Goal: Task Accomplishment & Management: Use online tool/utility

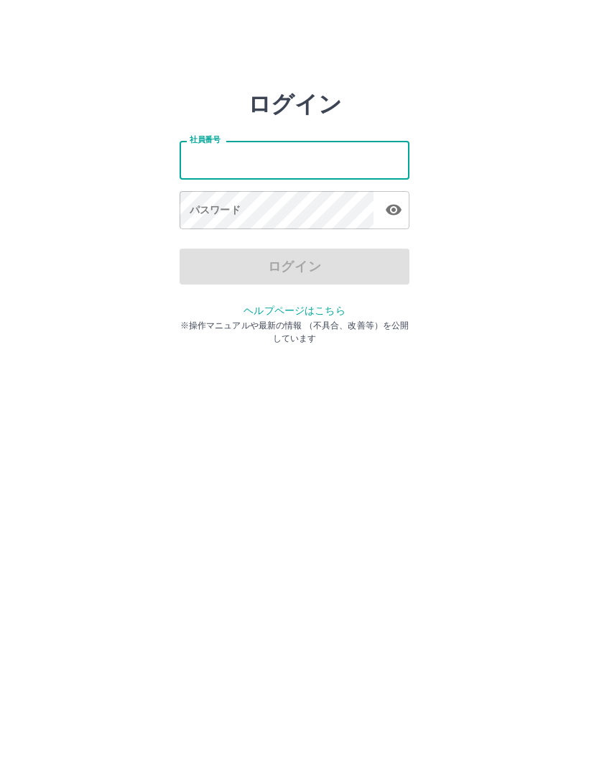
type input "*******"
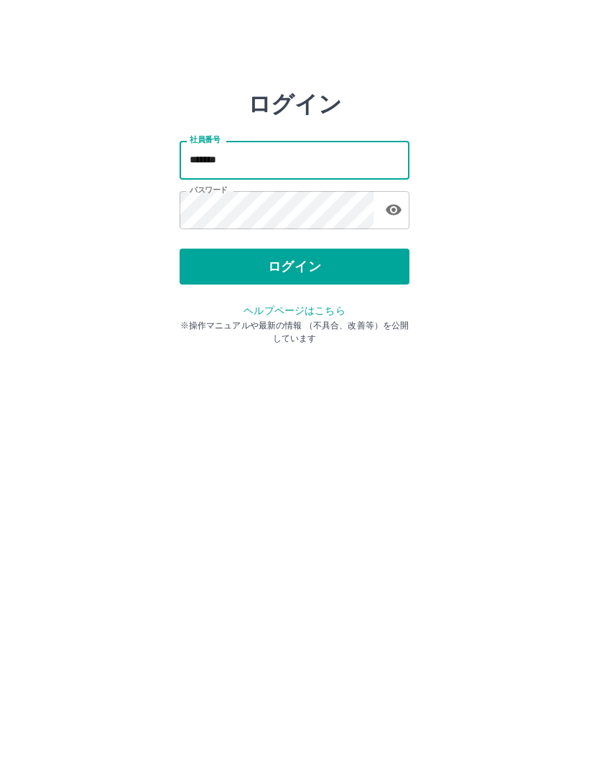
click at [351, 262] on button "ログイン" at bounding box center [295, 267] width 230 height 36
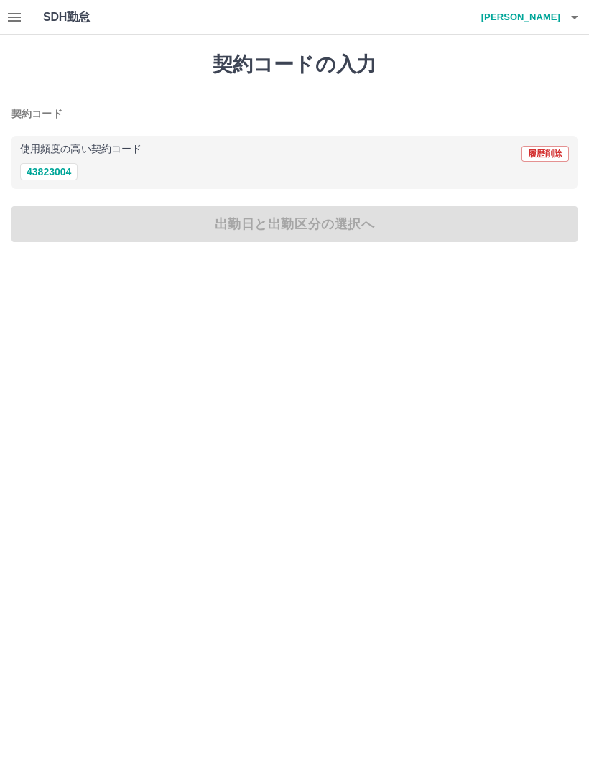
click at [569, 19] on icon "button" at bounding box center [574, 17] width 17 height 17
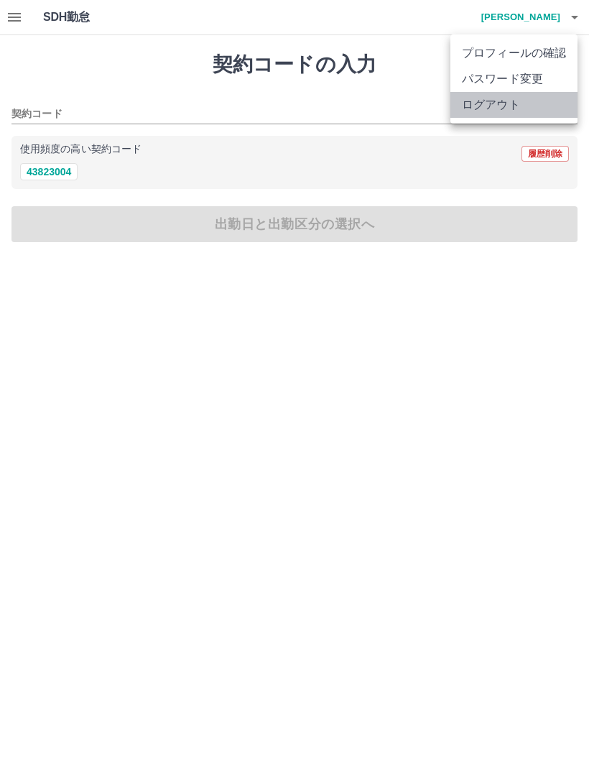
click at [494, 99] on li "ログアウト" at bounding box center [514, 105] width 127 height 26
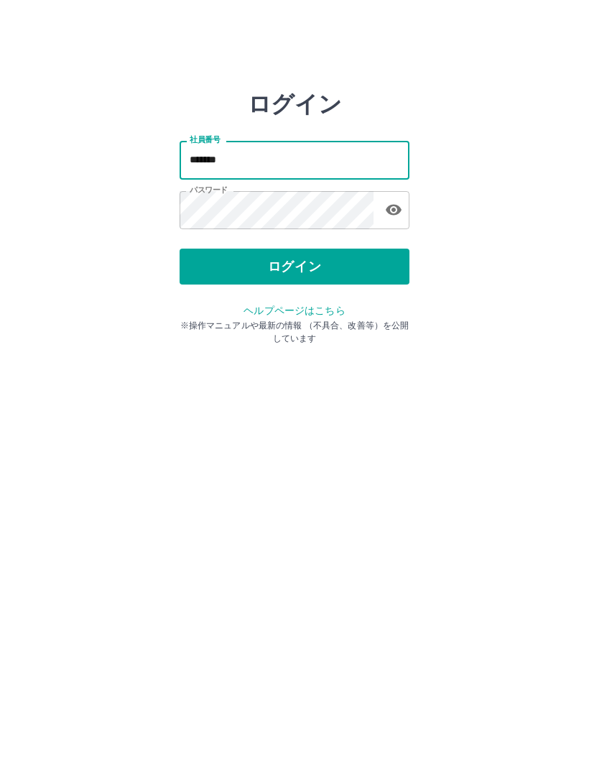
click at [245, 159] on input "*******" at bounding box center [295, 160] width 230 height 38
type input "*******"
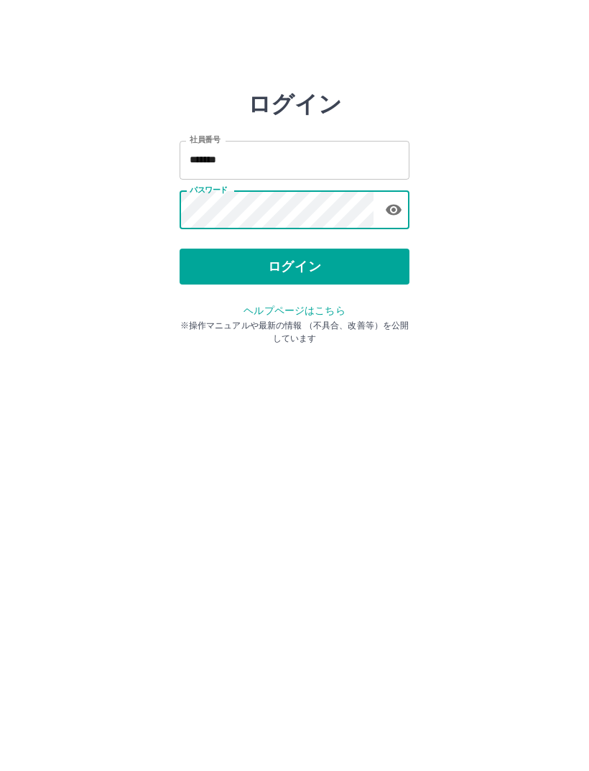
click at [300, 276] on button "ログイン" at bounding box center [295, 267] width 230 height 36
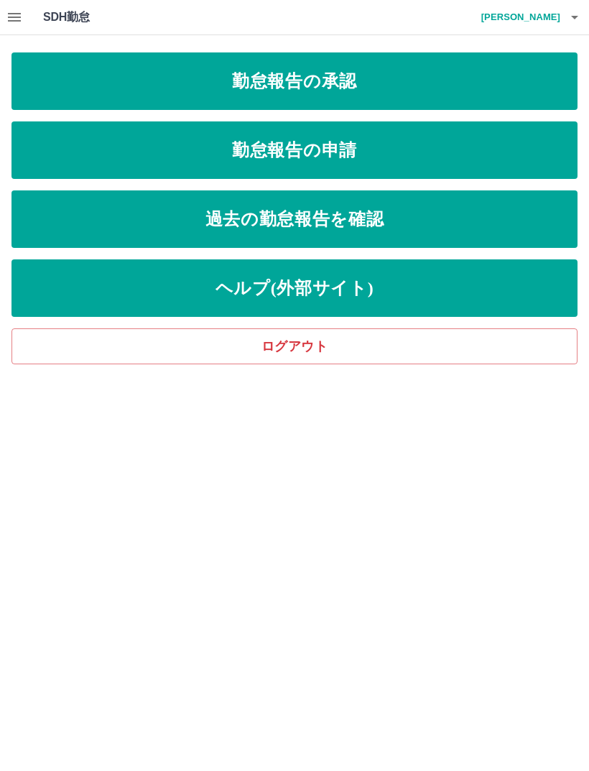
click at [352, 96] on link "勤怠報告の承認" at bounding box center [295, 81] width 566 height 58
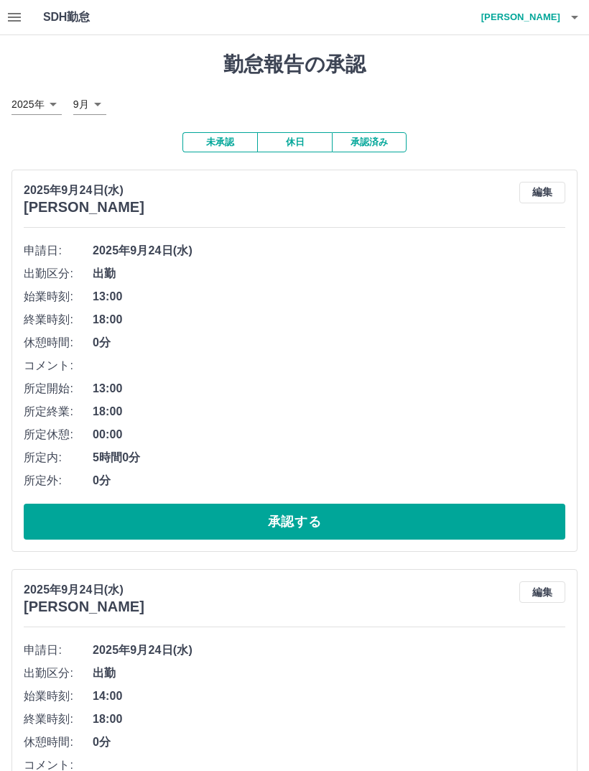
click at [376, 513] on button "承認する" at bounding box center [295, 522] width 542 height 36
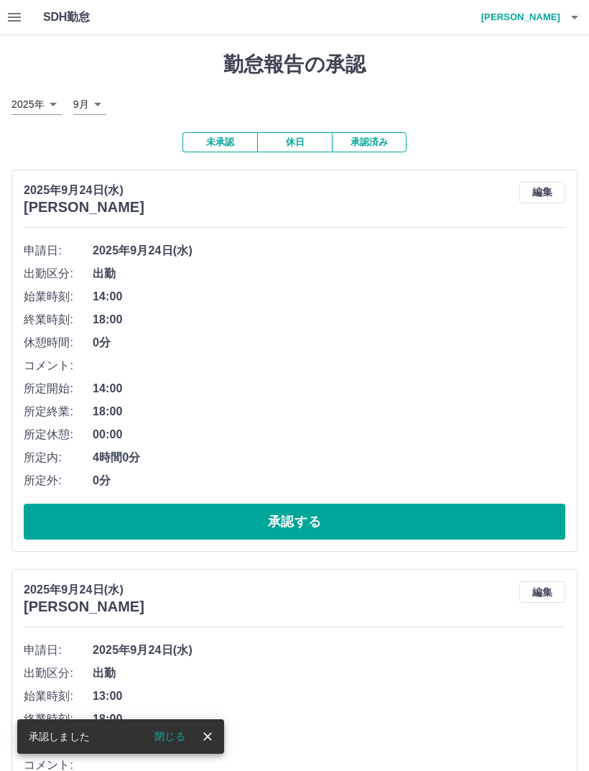
click at [333, 510] on button "承認する" at bounding box center [295, 522] width 542 height 36
click at [311, 509] on button "承認する" at bounding box center [295, 522] width 542 height 36
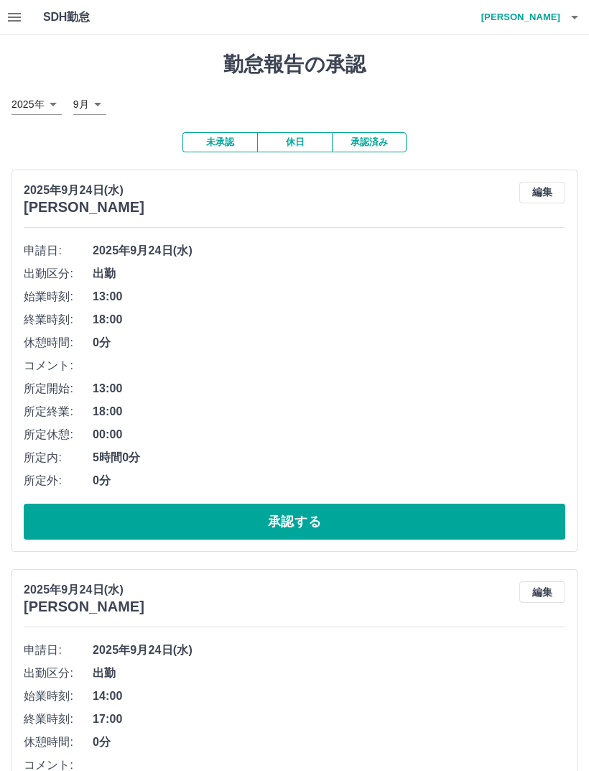
click at [345, 512] on button "承認する" at bounding box center [295, 522] width 542 height 36
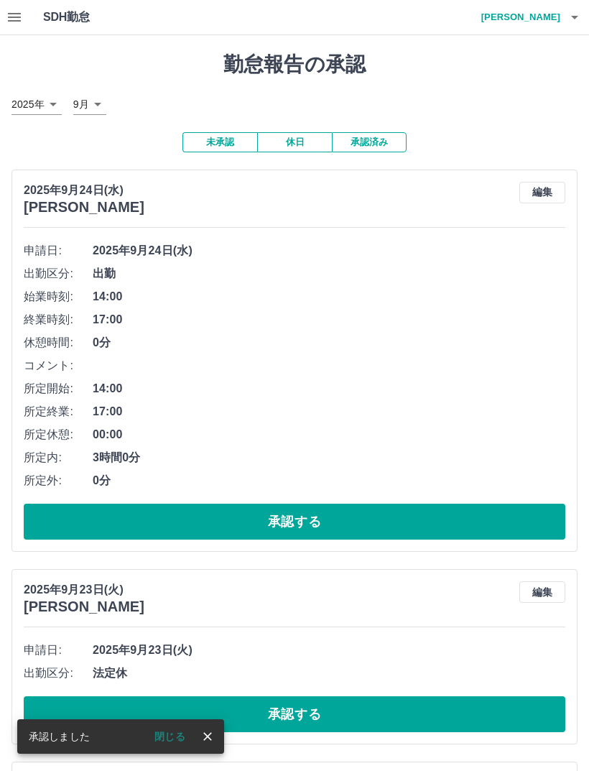
click at [311, 509] on button "承認する" at bounding box center [295, 522] width 542 height 36
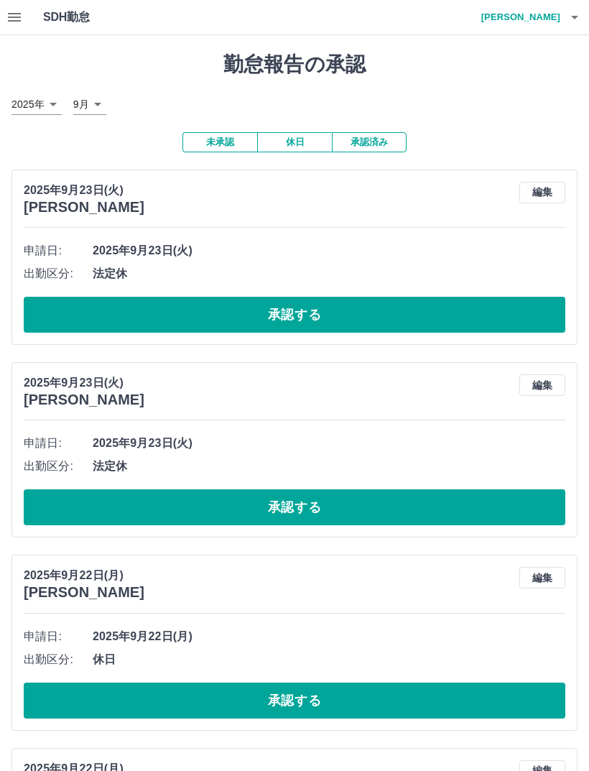
click at [324, 308] on button "承認する" at bounding box center [295, 315] width 542 height 36
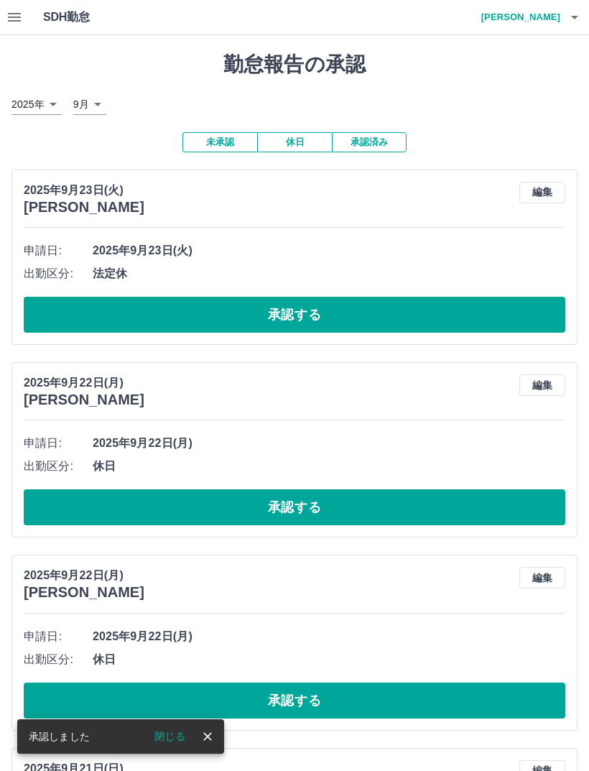
click at [303, 303] on button "承認する" at bounding box center [295, 315] width 542 height 36
click at [341, 319] on button "承認する" at bounding box center [295, 315] width 542 height 36
click at [297, 314] on button "承認する" at bounding box center [295, 315] width 542 height 36
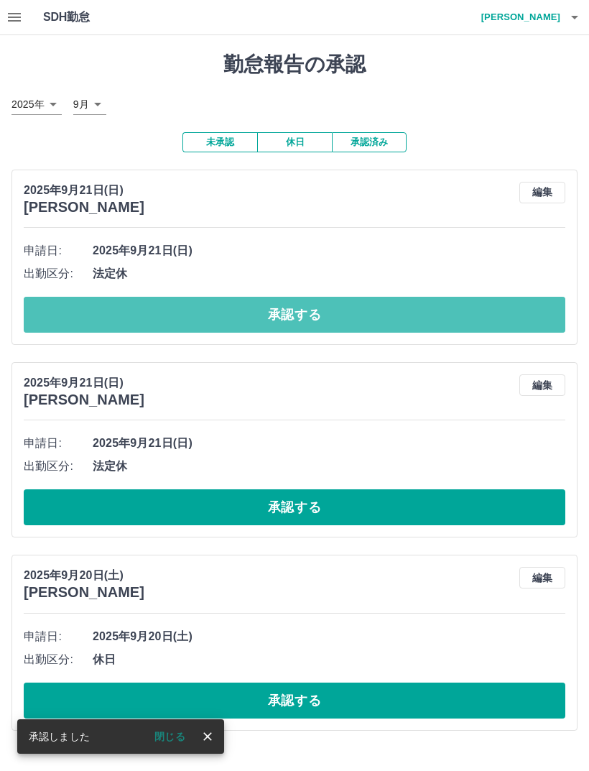
click at [323, 298] on button "承認する" at bounding box center [295, 315] width 542 height 36
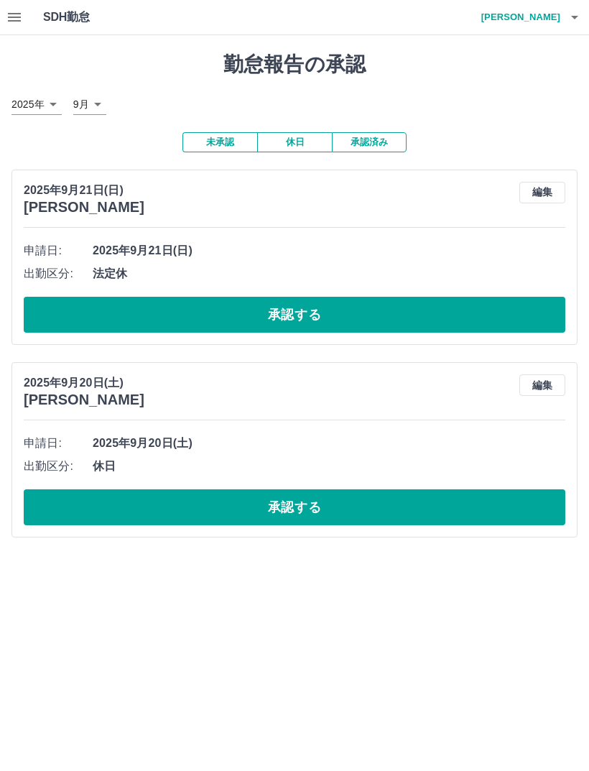
click at [338, 306] on button "承認する" at bounding box center [295, 315] width 542 height 36
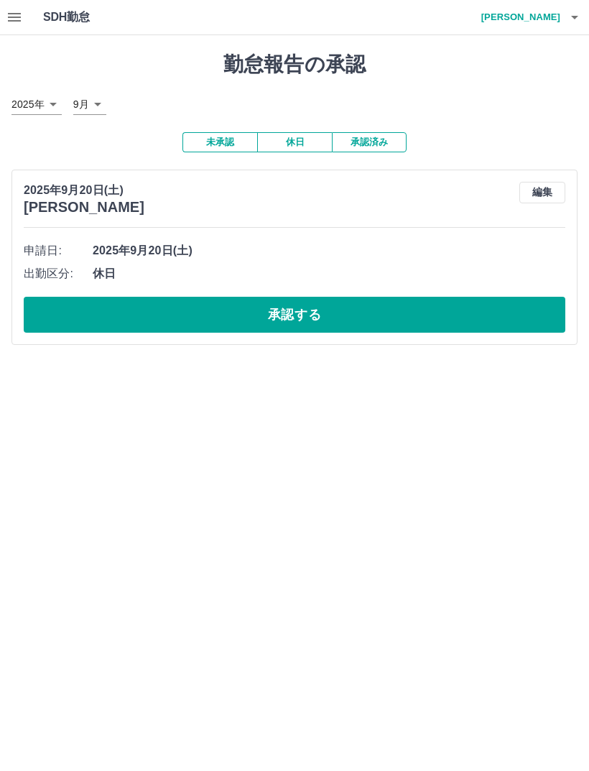
click at [298, 311] on button "承認する" at bounding box center [295, 315] width 542 height 36
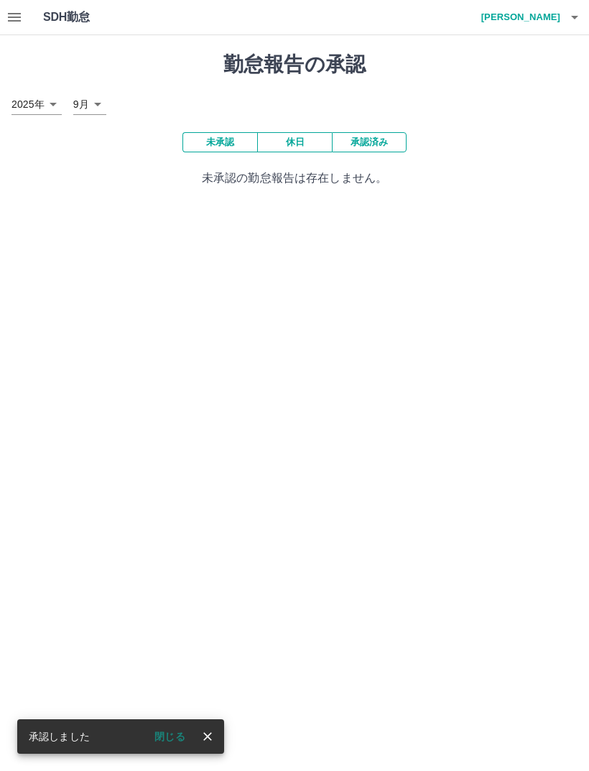
click at [384, 145] on button "承認済み" at bounding box center [369, 142] width 75 height 20
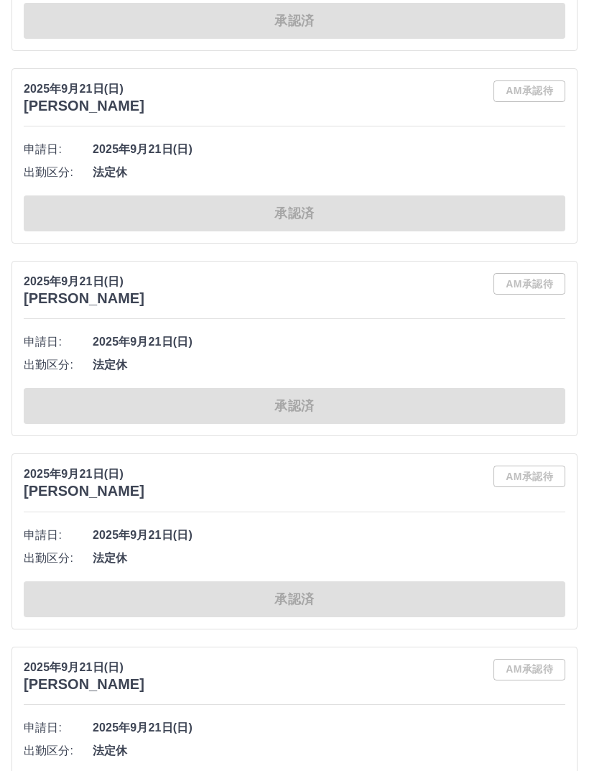
scroll to position [6497, 0]
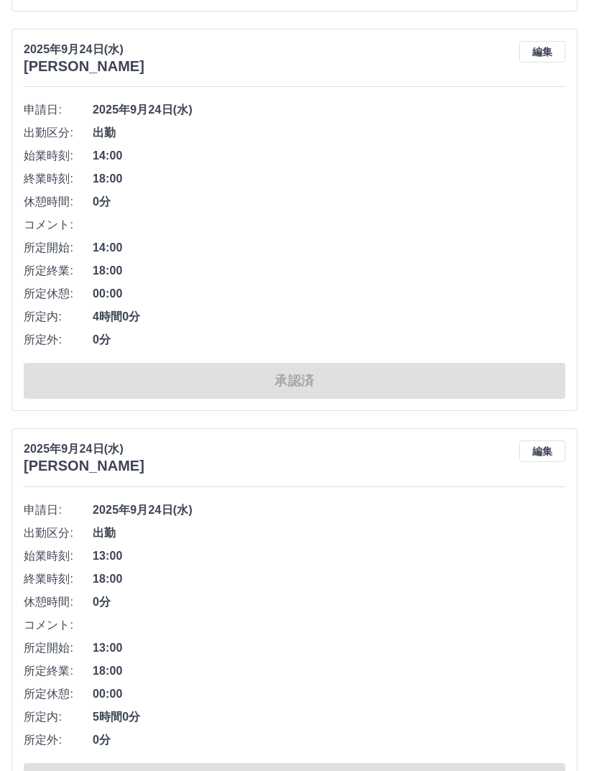
scroll to position [0, 0]
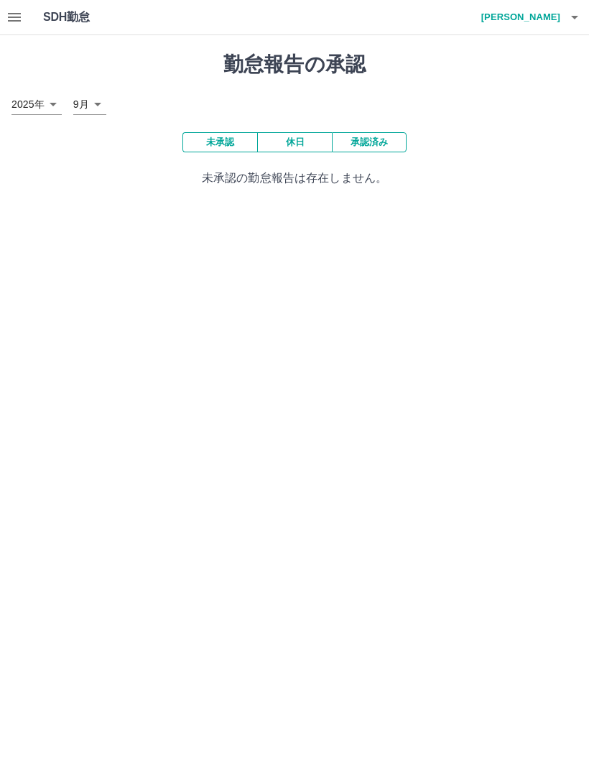
click at [229, 145] on button "未承認" at bounding box center [220, 142] width 75 height 20
click at [215, 150] on button "未承認" at bounding box center [220, 142] width 75 height 20
click at [574, 17] on icon "button" at bounding box center [574, 18] width 7 height 4
click at [583, 22] on div at bounding box center [294, 385] width 589 height 771
click at [575, 17] on icon "button" at bounding box center [574, 18] width 7 height 4
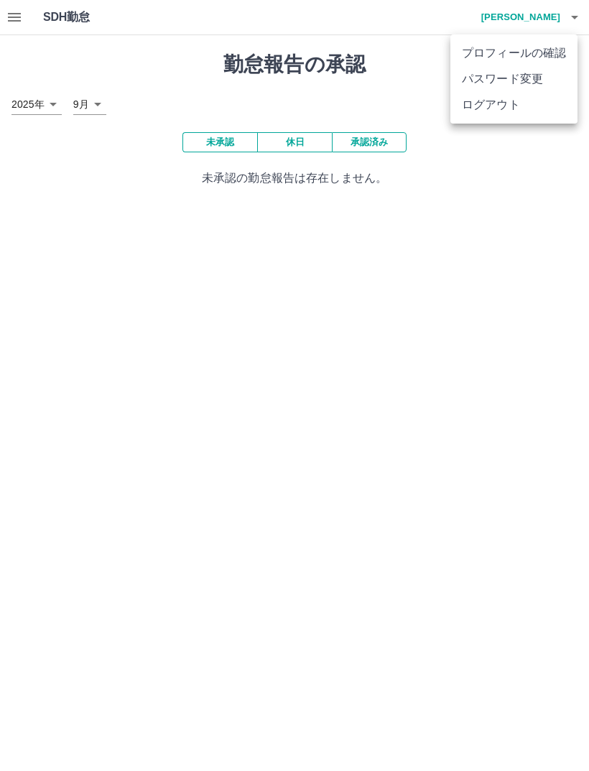
click at [568, 31] on div at bounding box center [294, 385] width 589 height 771
click at [567, 31] on div at bounding box center [294, 385] width 589 height 771
click at [571, 24] on icon "button" at bounding box center [574, 17] width 17 height 17
click at [571, 23] on div at bounding box center [294, 385] width 589 height 771
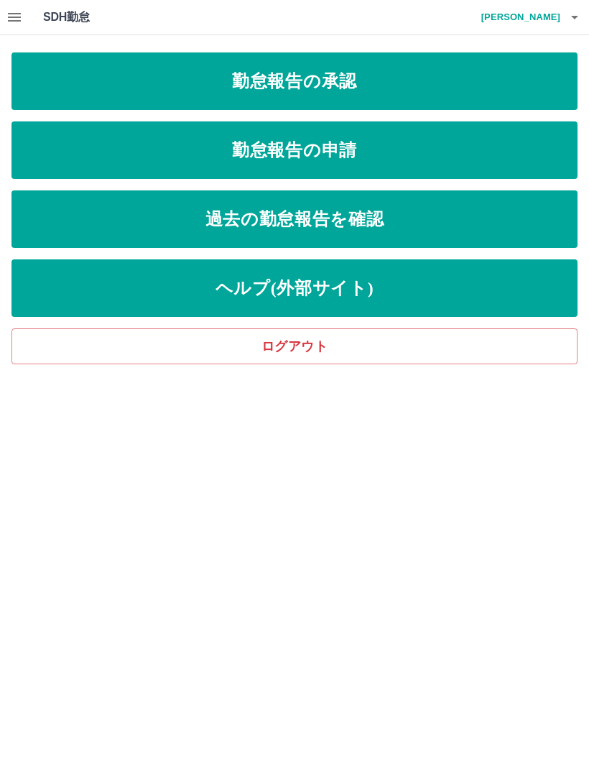
click at [420, 82] on link "勤怠報告の承認" at bounding box center [295, 81] width 566 height 58
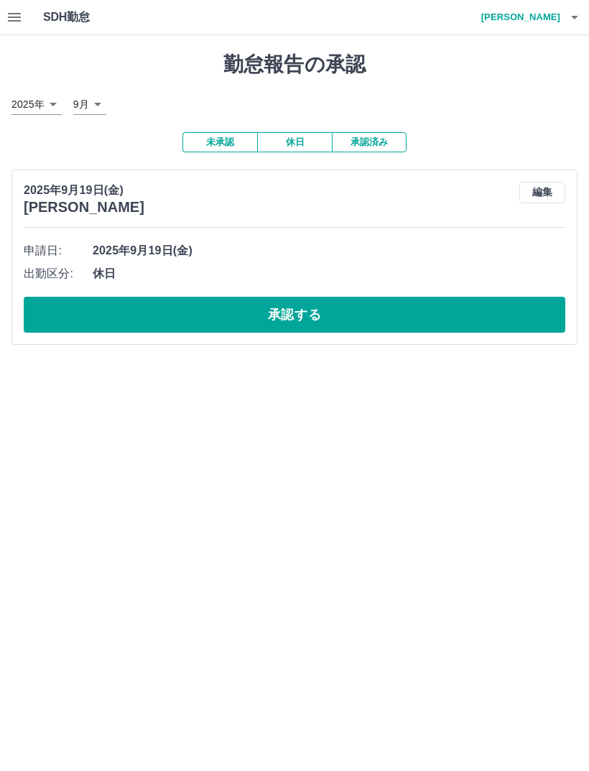
click at [333, 312] on button "承認する" at bounding box center [295, 315] width 542 height 36
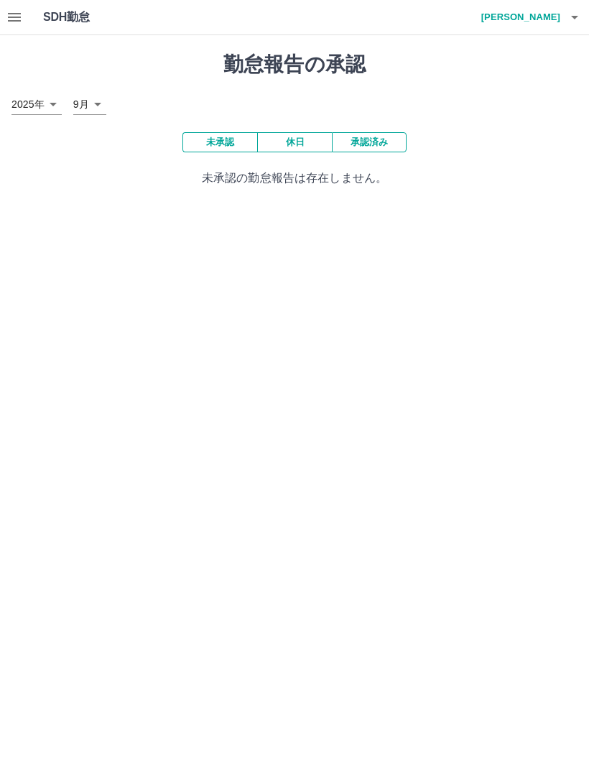
click at [577, 15] on icon "button" at bounding box center [574, 17] width 17 height 17
click at [495, 109] on li "ログアウト" at bounding box center [514, 105] width 127 height 26
